Goal: Find contact information: Find contact information

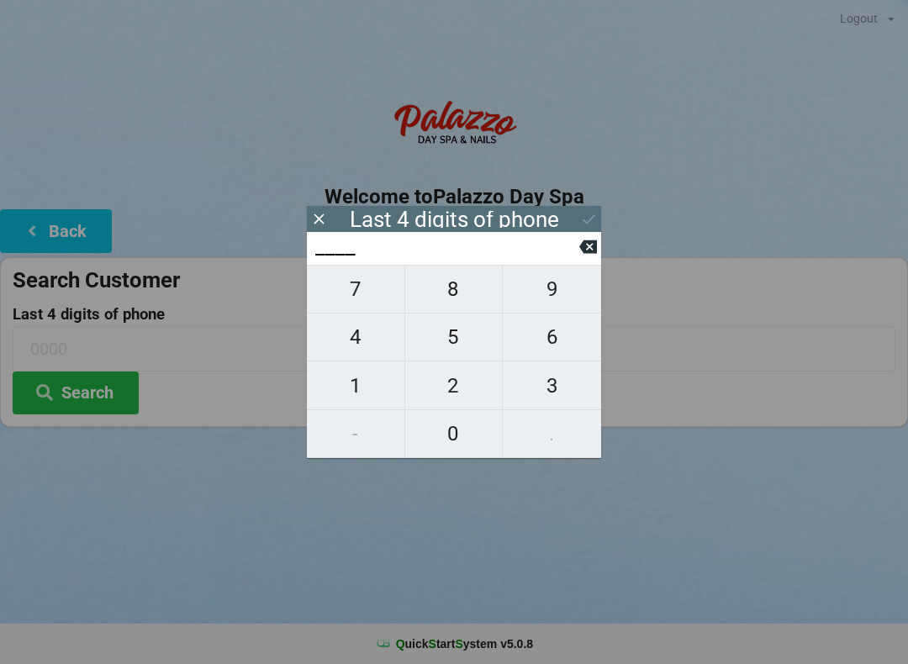
click at [452, 441] on span "0" at bounding box center [454, 433] width 98 height 35
type input "0___"
click at [364, 286] on span "7" at bounding box center [356, 289] width 98 height 35
type input "07__"
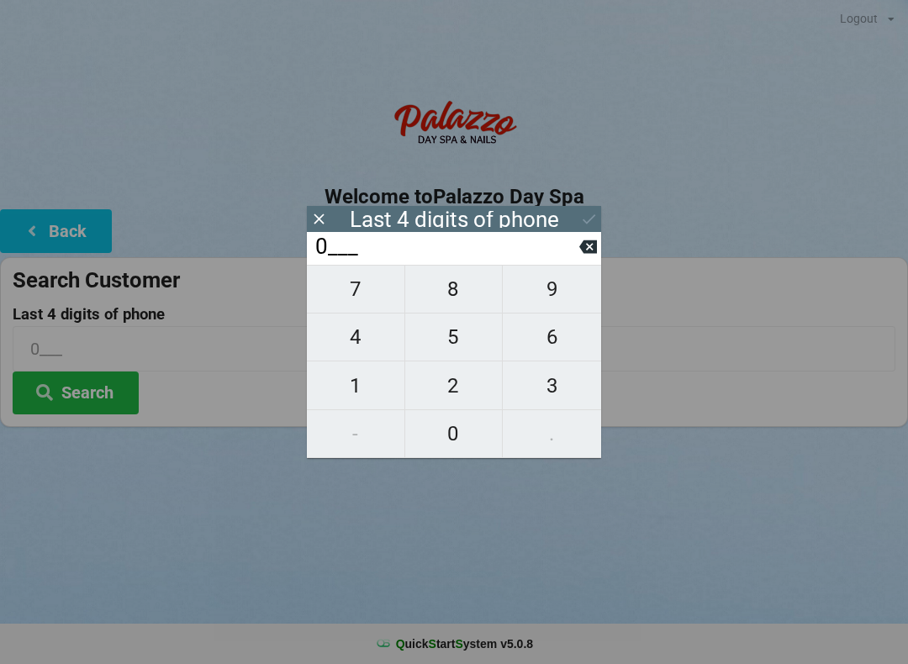
type input "07__"
click at [559, 289] on span "9" at bounding box center [552, 289] width 98 height 35
type input "079_"
click at [449, 341] on span "5" at bounding box center [454, 337] width 98 height 35
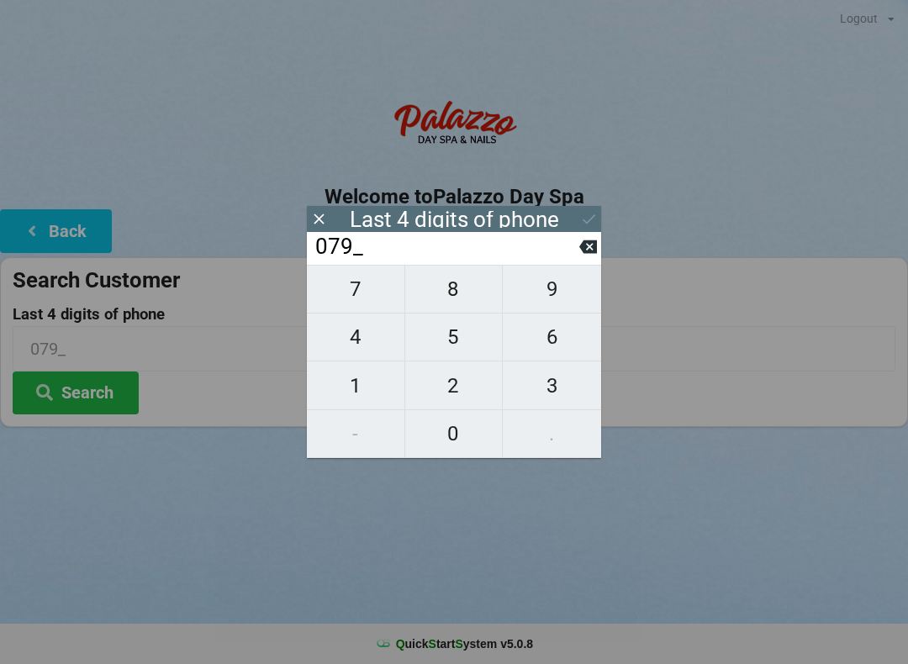
type input "0795"
click at [587, 209] on button at bounding box center [589, 219] width 18 height 23
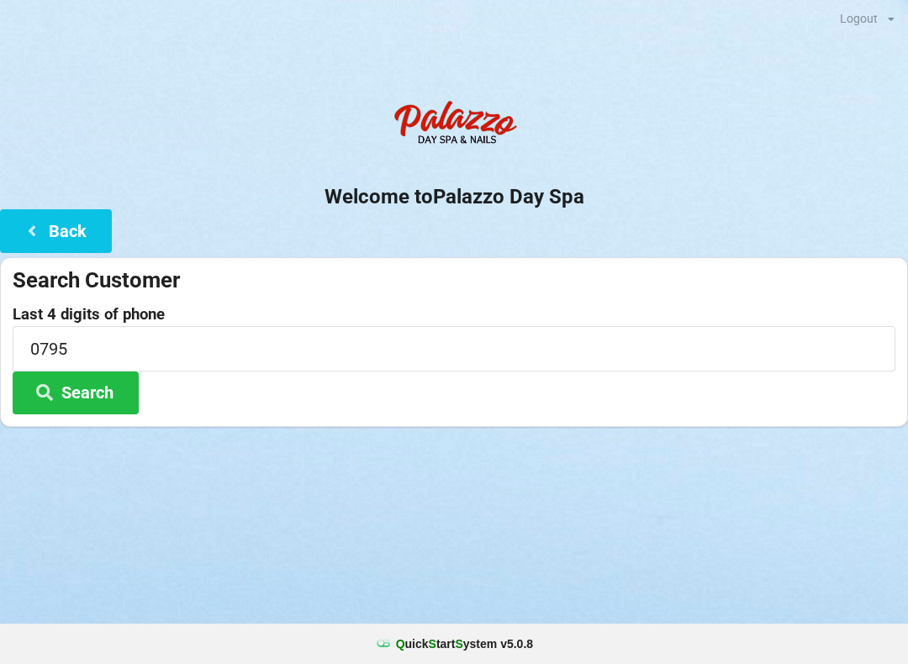
click at [109, 393] on button "Search" at bounding box center [76, 393] width 126 height 43
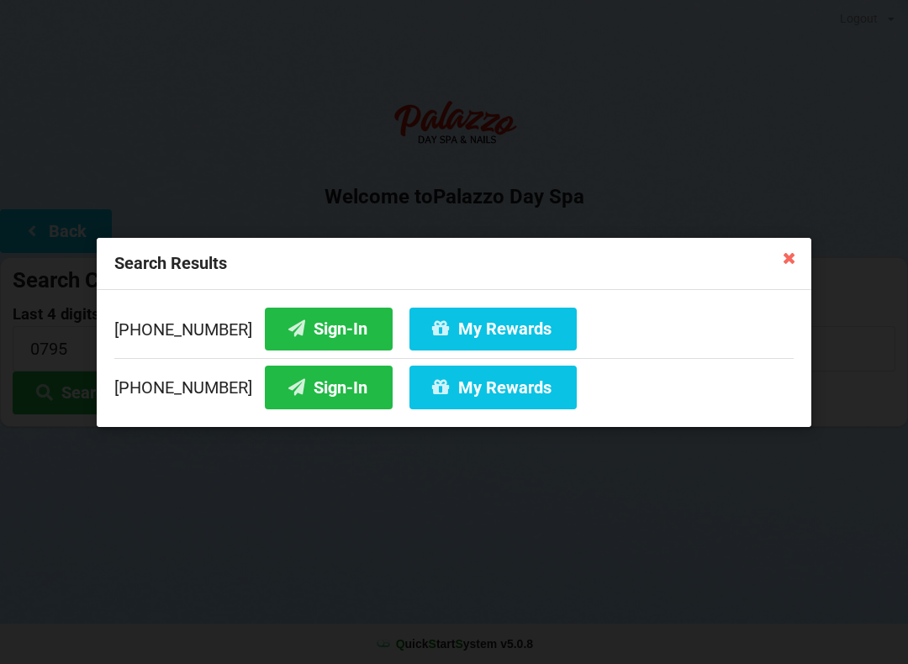
click at [325, 336] on button "Sign-In" at bounding box center [329, 328] width 128 height 43
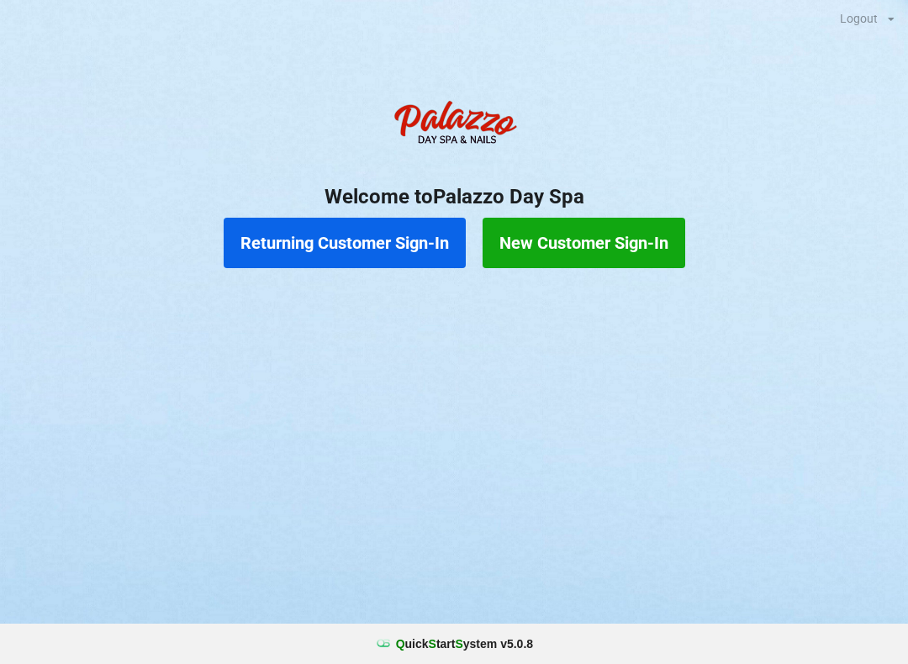
click at [371, 257] on button "Returning Customer Sign-In" at bounding box center [345, 243] width 242 height 50
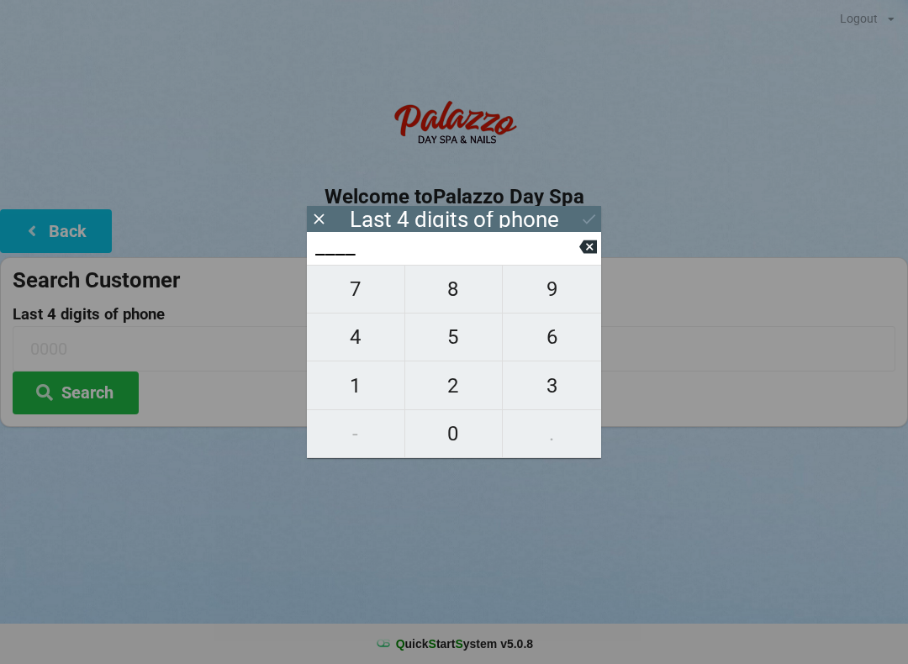
click at [370, 374] on span "1" at bounding box center [356, 385] width 98 height 35
type input "1___"
click at [468, 307] on span "8" at bounding box center [454, 289] width 98 height 35
type input "18__"
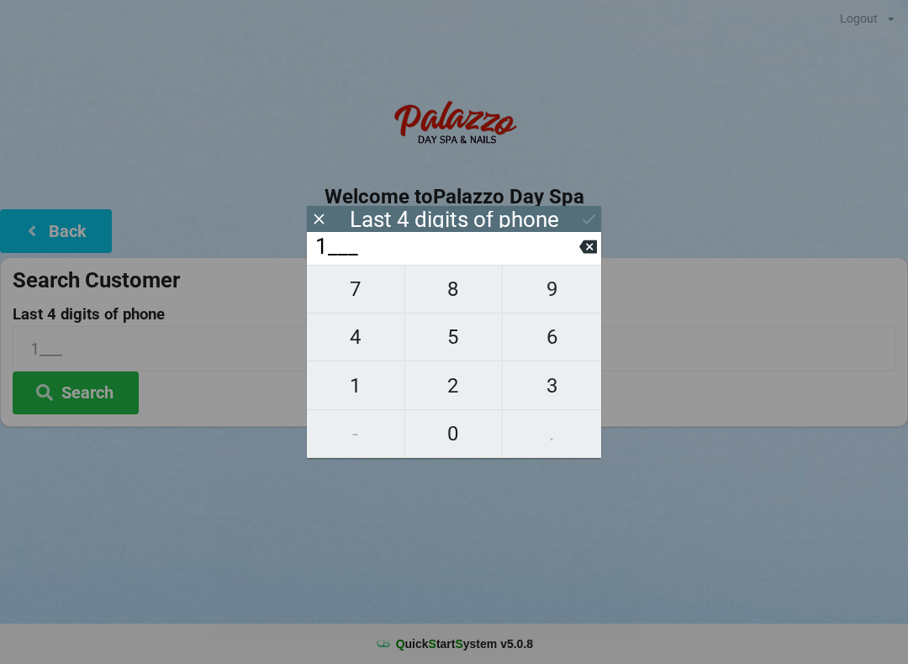
type input "18__"
click at [546, 292] on span "9" at bounding box center [552, 289] width 98 height 35
type input "189_"
click at [468, 302] on span "8" at bounding box center [454, 289] width 98 height 35
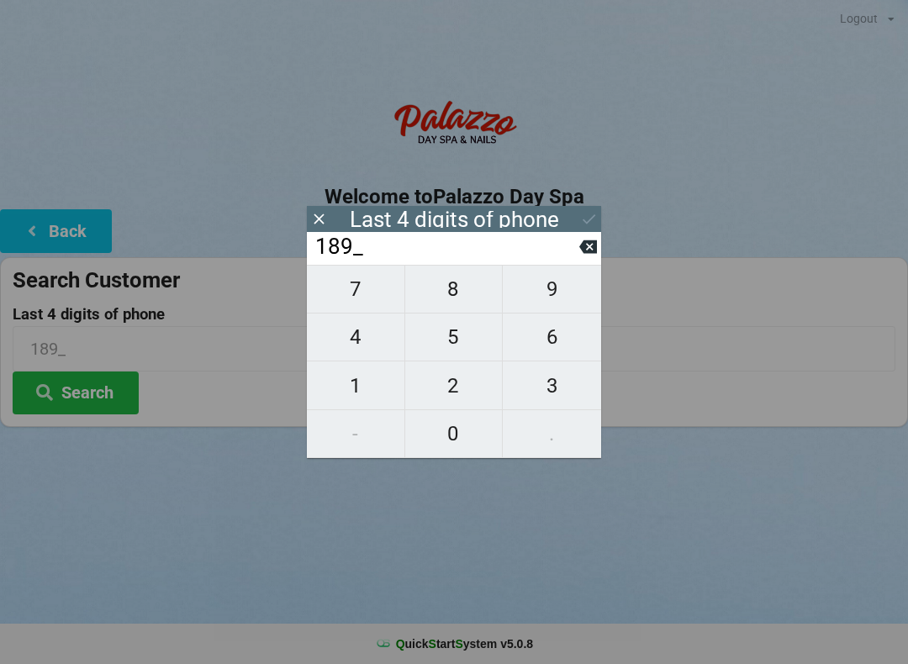
type input "1898"
click at [110, 396] on button "Search" at bounding box center [76, 393] width 126 height 43
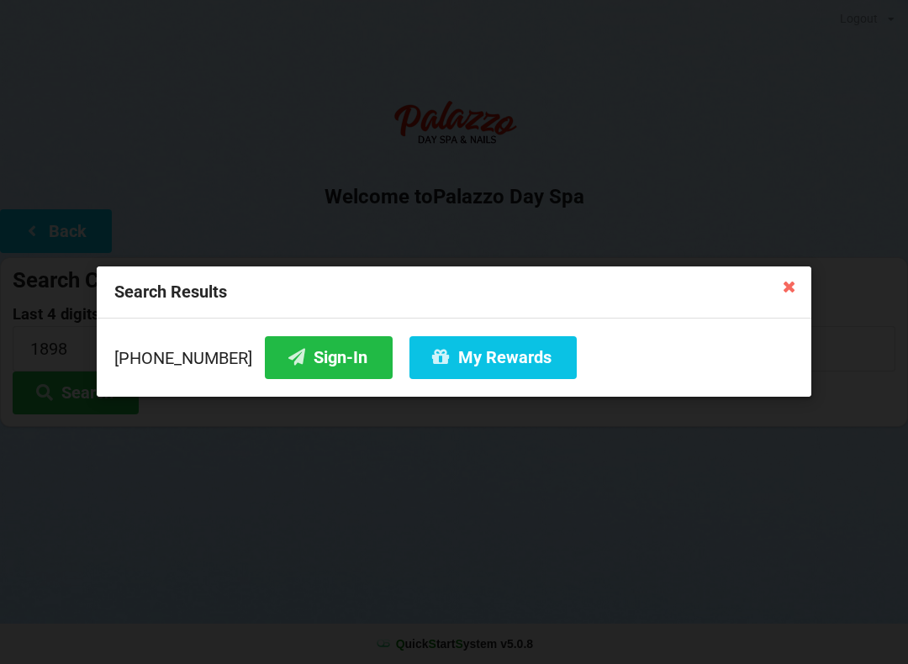
click at [476, 361] on button "My Rewards" at bounding box center [493, 357] width 167 height 43
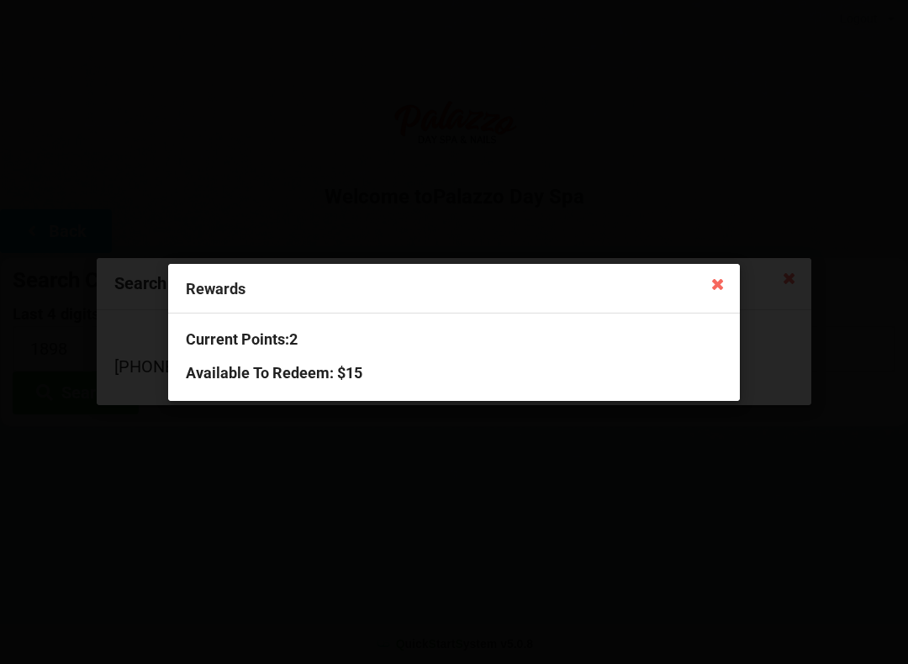
click at [509, 487] on div "Rewards Current Points: 2 Available To Redeem : $15" at bounding box center [454, 332] width 908 height 664
click at [716, 293] on icon at bounding box center [718, 283] width 27 height 27
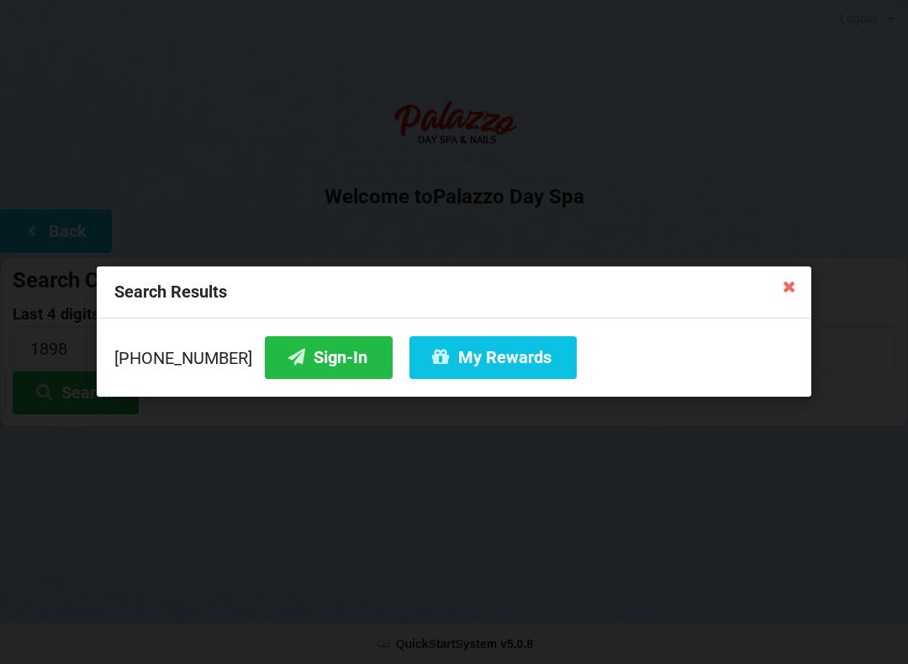
click at [684, 521] on div "Search Results [PHONE_NUMBER] Sign-In My Rewards" at bounding box center [454, 332] width 908 height 664
click at [341, 359] on button "Sign-In" at bounding box center [329, 357] width 128 height 43
